Goal: Understand process/instructions

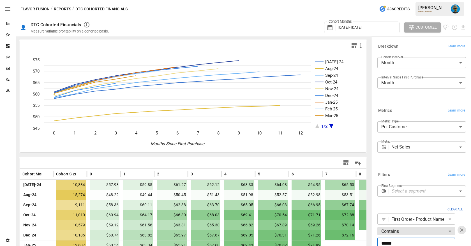
scroll to position [37, 0]
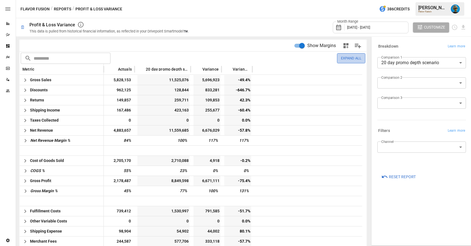
click at [351, 62] on button "Expand All" at bounding box center [351, 58] width 28 height 10
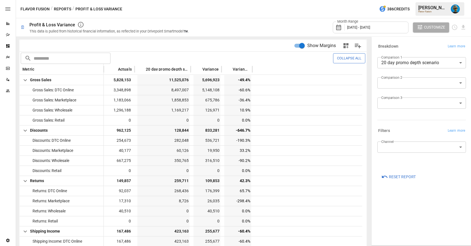
click at [344, 59] on button "Collapse All" at bounding box center [349, 58] width 32 height 10
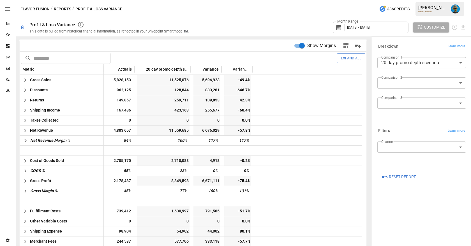
click at [344, 59] on button "Expand All" at bounding box center [351, 58] width 28 height 10
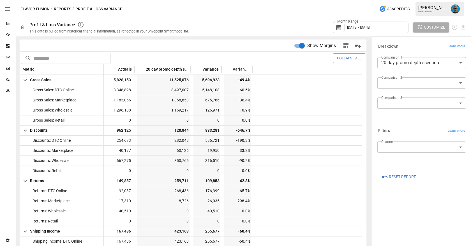
click at [344, 59] on button "Collapse All" at bounding box center [349, 58] width 32 height 10
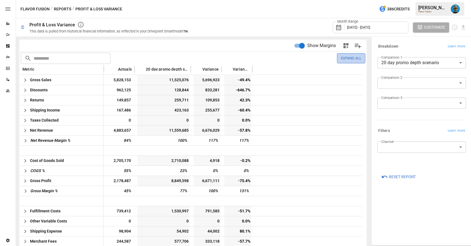
click at [340, 58] on button "Expand All" at bounding box center [351, 58] width 28 height 10
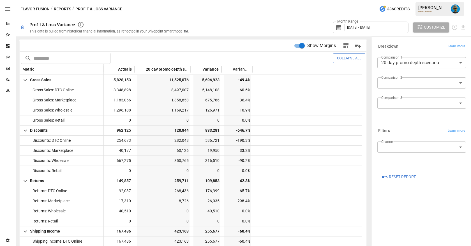
click at [340, 58] on button "Collapse All" at bounding box center [349, 58] width 32 height 10
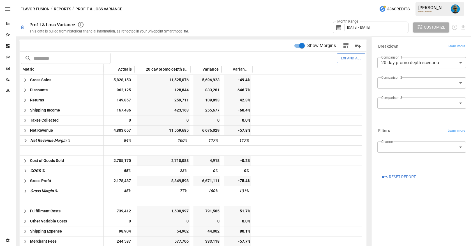
click at [348, 59] on button "Expand All" at bounding box center [351, 58] width 28 height 10
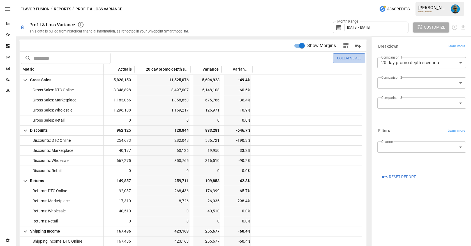
click at [348, 59] on button "Collapse All" at bounding box center [349, 58] width 32 height 10
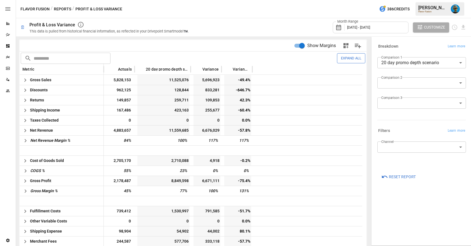
click at [346, 59] on button "Expand All" at bounding box center [351, 58] width 28 height 10
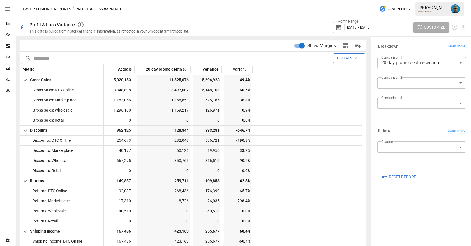
click at [346, 59] on button "Collapse All" at bounding box center [349, 58] width 32 height 10
